Goal: Task Accomplishment & Management: Complete application form

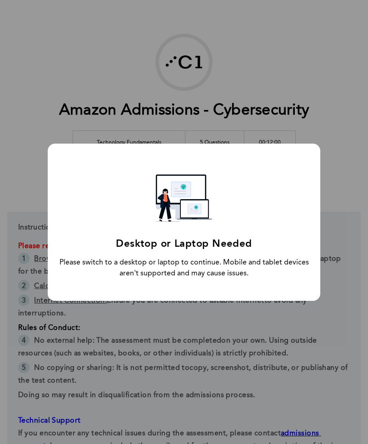
scroll to position [19, 0]
click at [67, 279] on div "Desktop or Laptop Needed Please switch to a desktop or laptop to continue. Mobi…" at bounding box center [184, 222] width 273 height 157
click at [78, 282] on div "Desktop or Laptop Needed Please switch to a desktop or laptop to continue. Mobi…" at bounding box center [184, 222] width 273 height 157
click at [97, 359] on div "Desktop or Laptop Needed Please switch to a desktop or laptop to continue. Mobi…" at bounding box center [184, 222] width 368 height 444
click at [64, 272] on div "Desktop or Laptop Needed Please switch to a desktop or laptop to continue. Mobi…" at bounding box center [184, 222] width 273 height 157
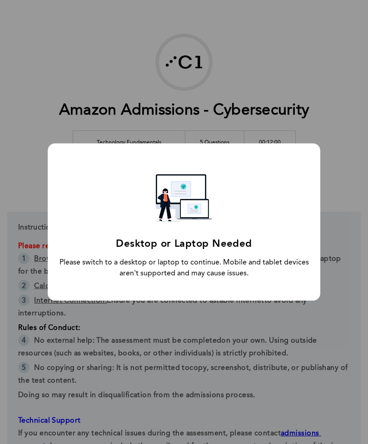
click at [28, 245] on div "Desktop or Laptop Needed Please switch to a desktop or laptop to continue. Mobi…" at bounding box center [184, 222] width 368 height 444
click at [57, 275] on div "Desktop or Laptop Needed Please switch to a desktop or laptop to continue. Mobi…" at bounding box center [184, 222] width 273 height 157
click at [63, 281] on div "Desktop or Laptop Needed Please switch to a desktop or laptop to continue. Mobi…" at bounding box center [184, 222] width 273 height 157
click at [23, 241] on div "Desktop or Laptop Needed Please switch to a desktop or laptop to continue. Mobi…" at bounding box center [184, 222] width 368 height 444
click at [63, 279] on div "Desktop or Laptop Needed Please switch to a desktop or laptop to continue. Mobi…" at bounding box center [184, 222] width 273 height 157
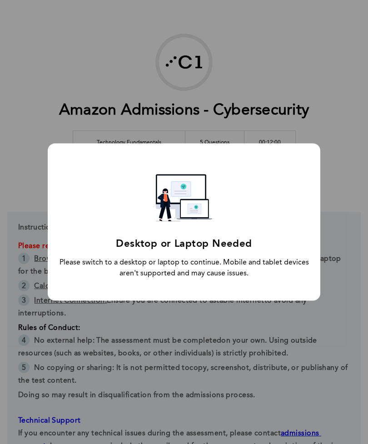
click at [19, 239] on div "Desktop or Laptop Needed Please switch to a desktop or laptop to continue. Mobi…" at bounding box center [184, 222] width 368 height 444
click at [60, 279] on div "Desktop or Laptop Needed Please switch to a desktop or laptop to continue. Mobi…" at bounding box center [184, 222] width 273 height 157
click at [27, 244] on div "Desktop or Laptop Needed Please switch to a desktop or laptop to continue. Mobi…" at bounding box center [184, 222] width 368 height 444
click at [59, 276] on div "Desktop or Laptop Needed Please switch to a desktop or laptop to continue. Mobi…" at bounding box center [184, 222] width 273 height 157
click at [58, 275] on div "Desktop or Laptop Needed Please switch to a desktop or laptop to continue. Mobi…" at bounding box center [184, 222] width 273 height 157
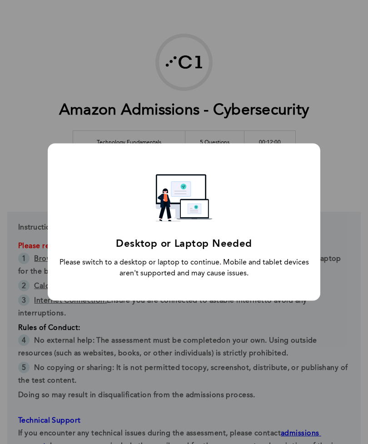
click at [61, 281] on div "Desktop or Laptop Needed Please switch to a desktop or laptop to continue. Mobi…" at bounding box center [184, 222] width 273 height 157
